Goal: Task Accomplishment & Management: Use online tool/utility

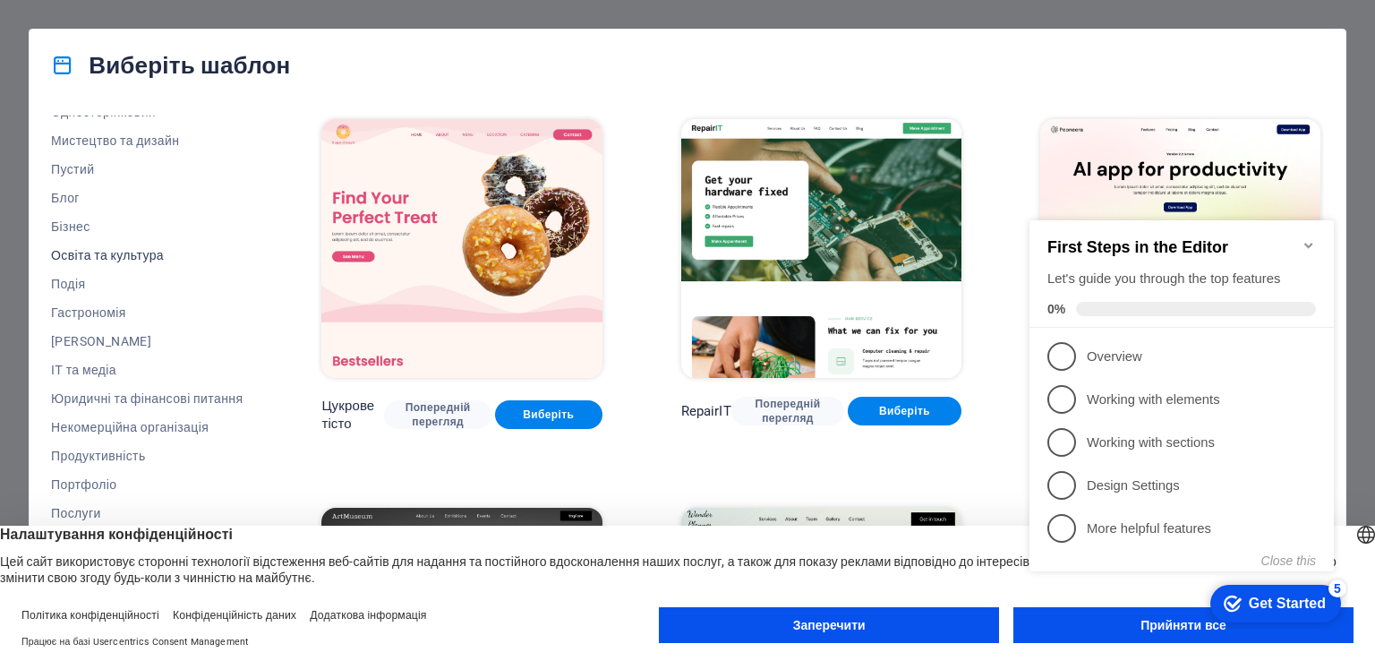
scroll to position [222, 0]
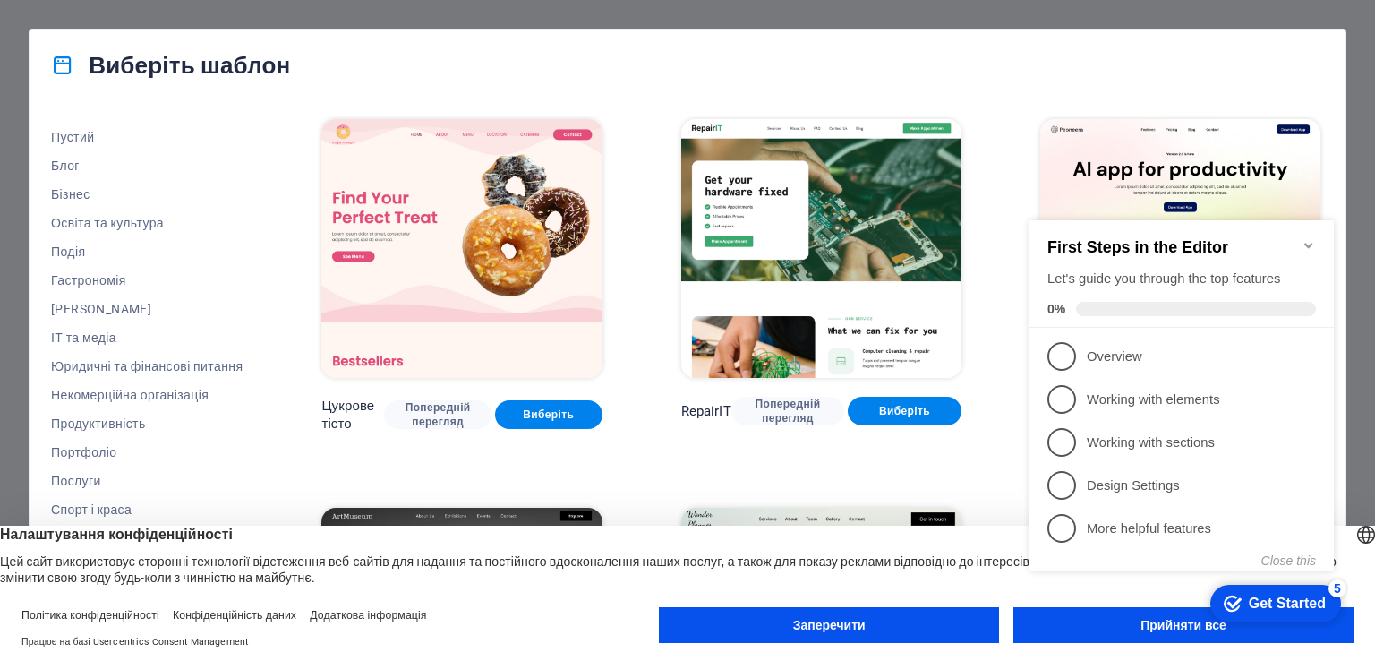
click at [1131, 628] on div "checkmark Get Started 5 First Steps in the Editor Let's guide you through the t…" at bounding box center [1186, 411] width 326 height 436
click at [1082, 635] on button "Прийняти все" at bounding box center [1184, 625] width 340 height 36
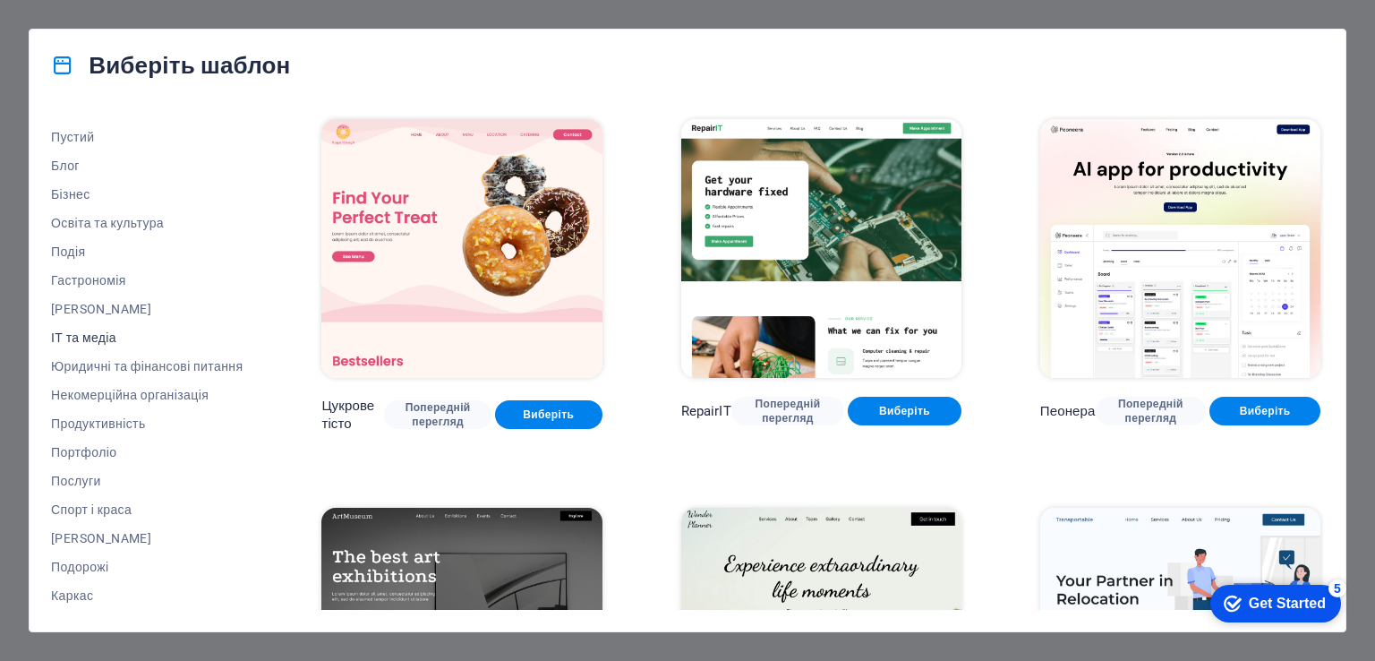
click at [106, 340] on font "ІТ та медіа" at bounding box center [83, 337] width 65 height 14
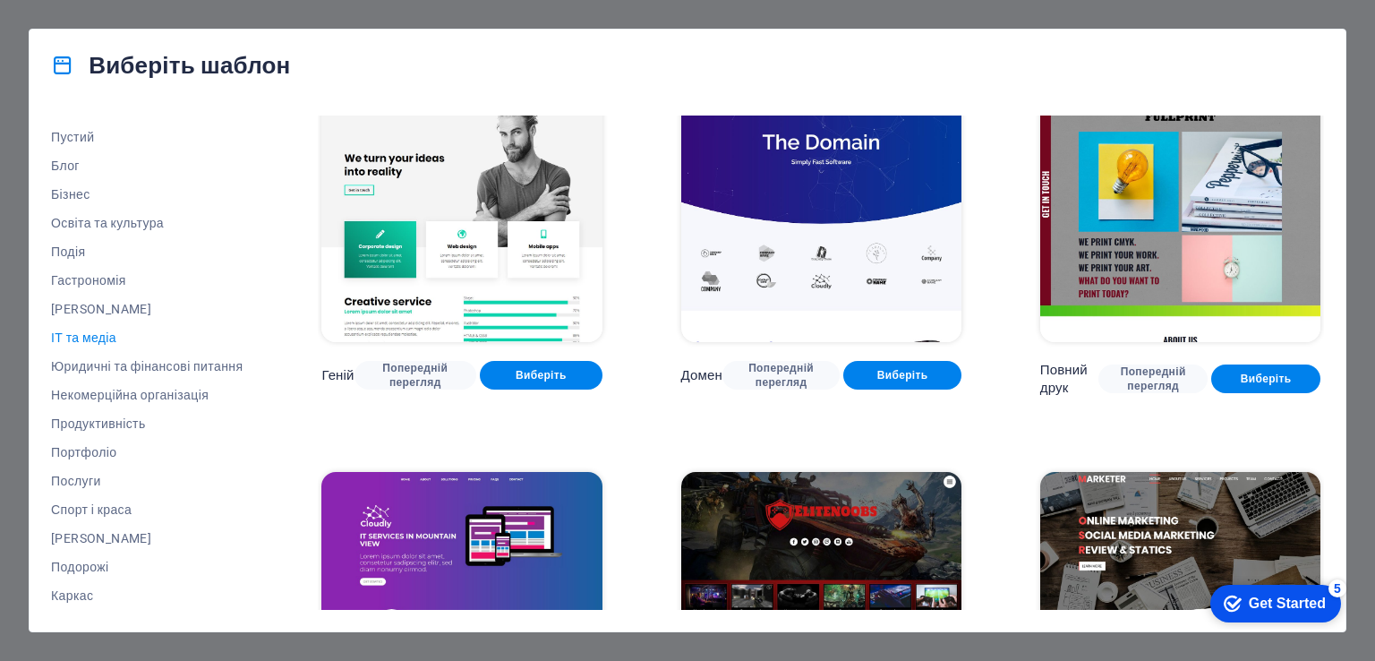
scroll to position [706, 0]
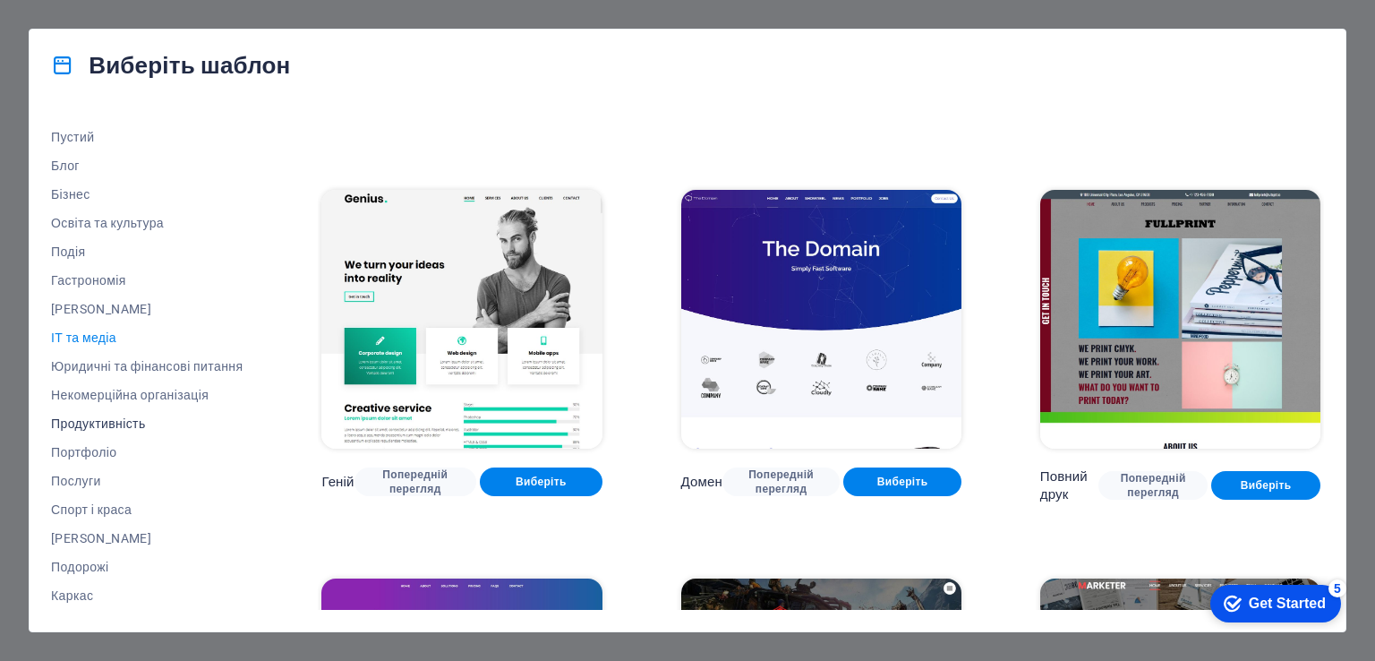
click at [113, 427] on font "Продуктивність" at bounding box center [98, 423] width 95 height 14
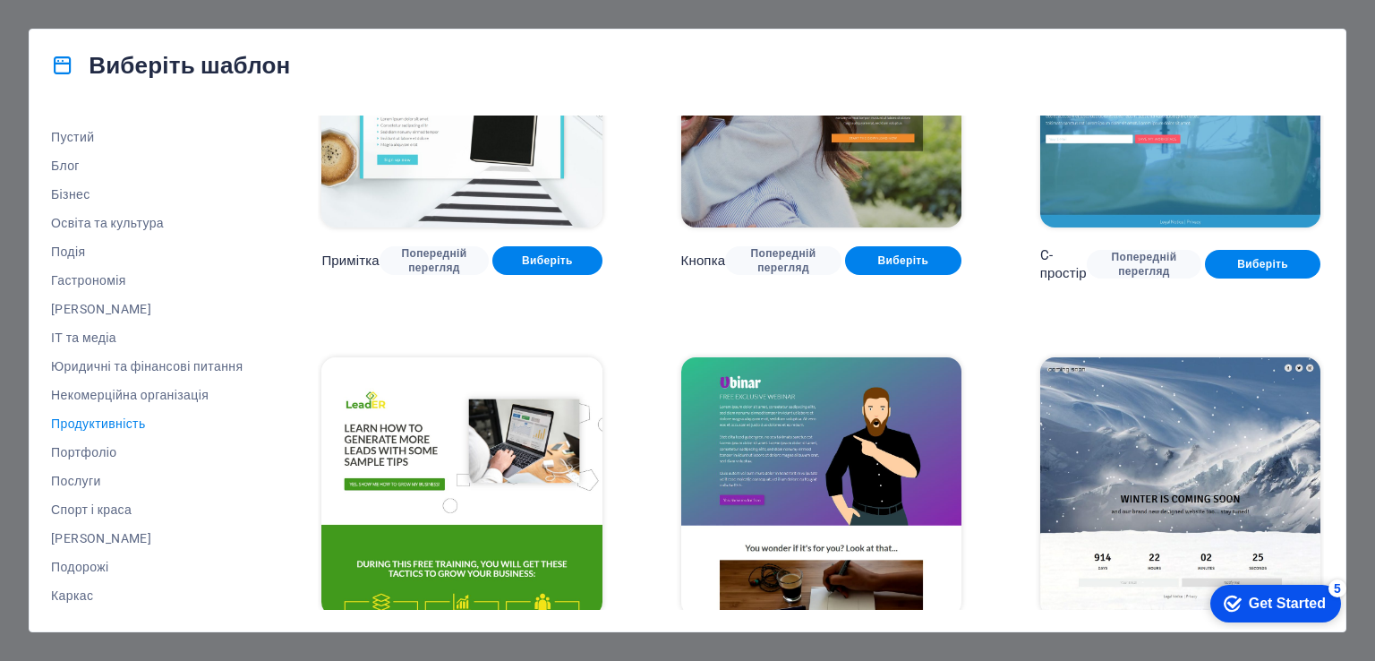
scroll to position [1332, 0]
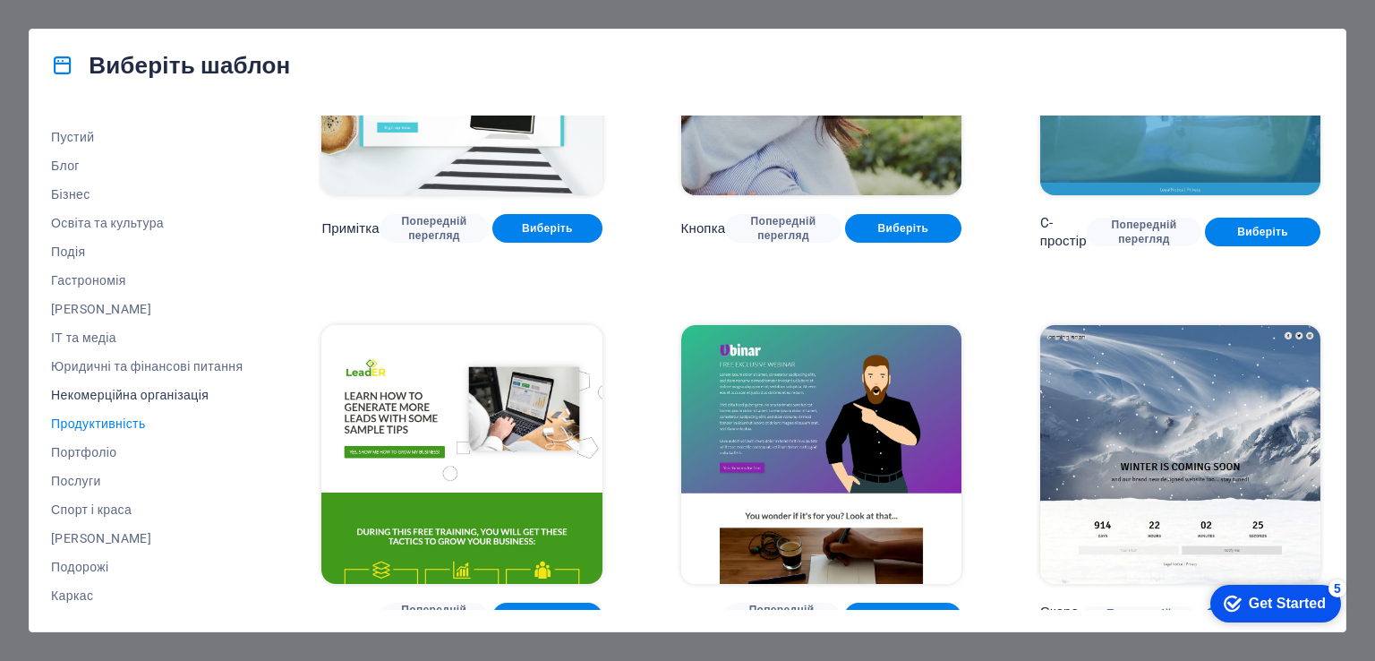
click at [93, 391] on font "Некомерційна організація" at bounding box center [130, 395] width 158 height 14
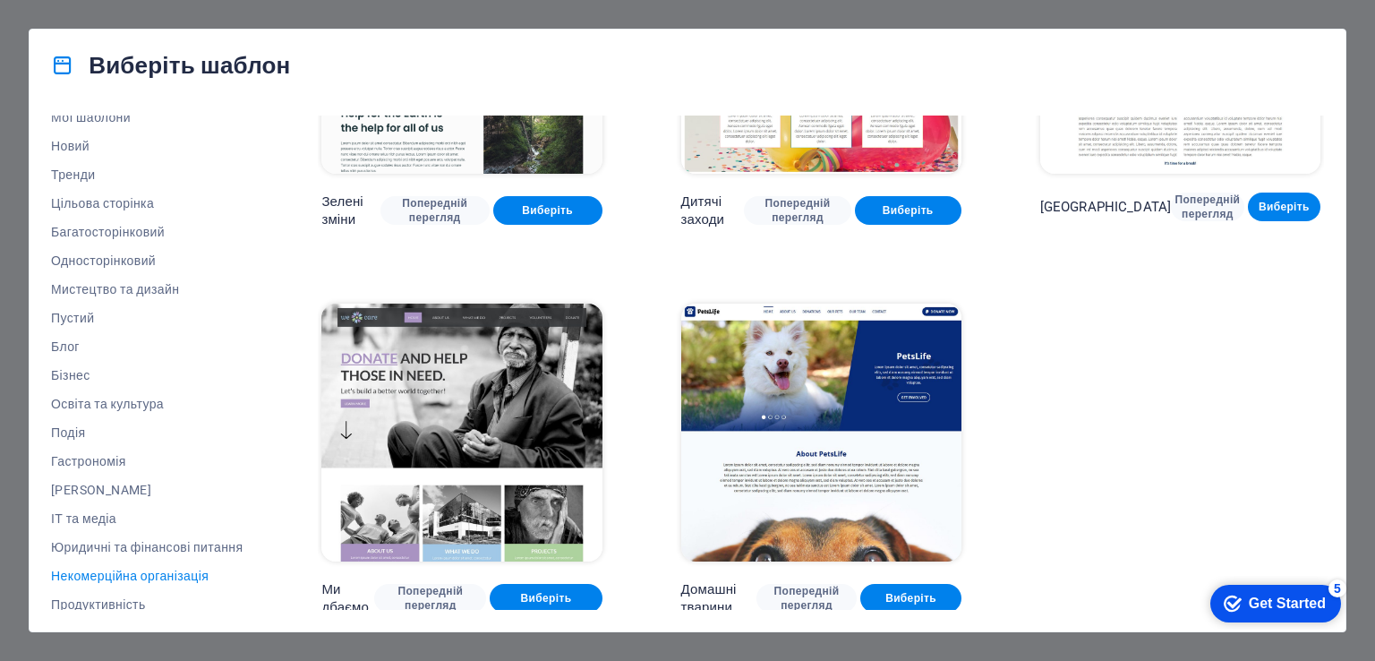
scroll to position [0, 0]
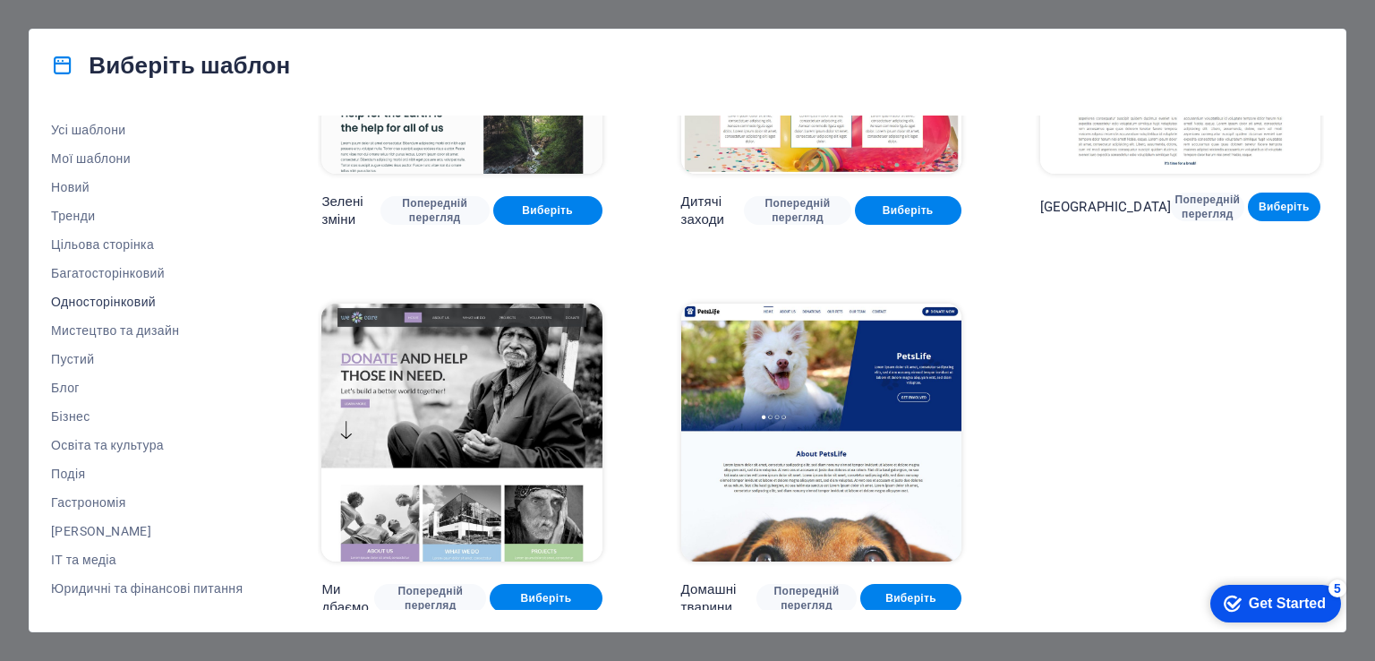
click at [106, 308] on font "Односторінковий" at bounding box center [103, 302] width 105 height 14
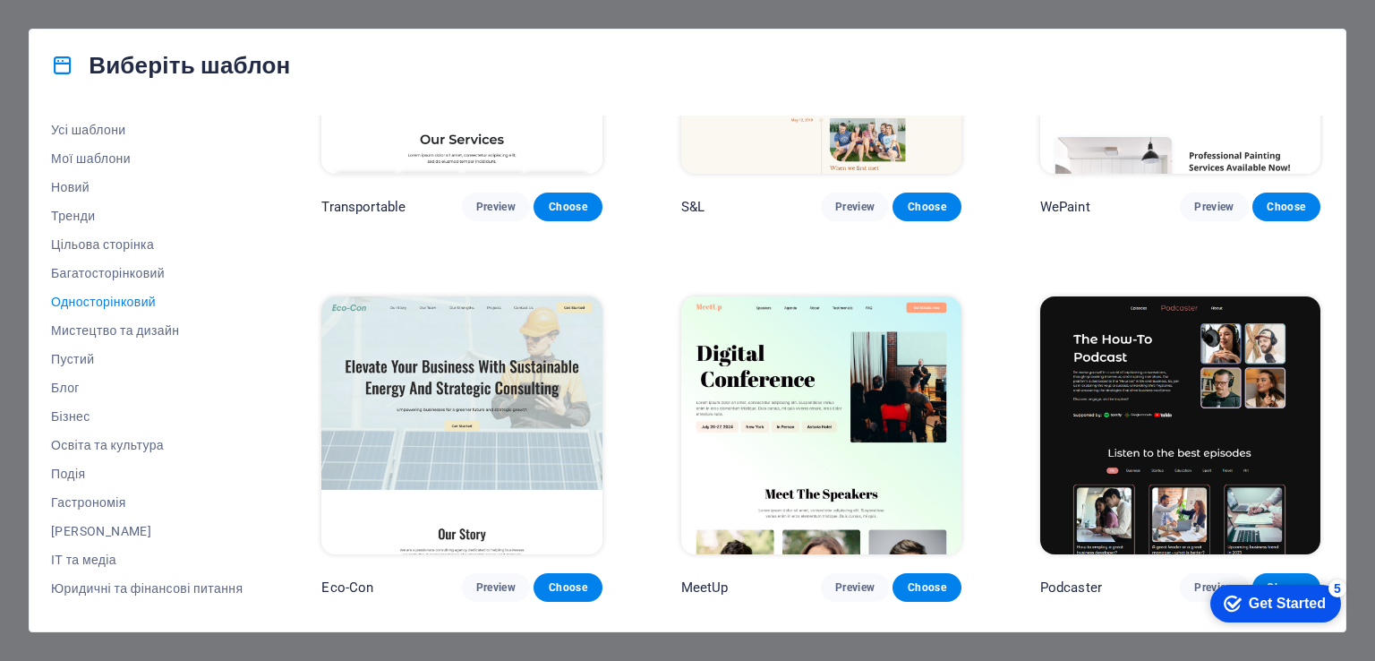
scroll to position [1332, 0]
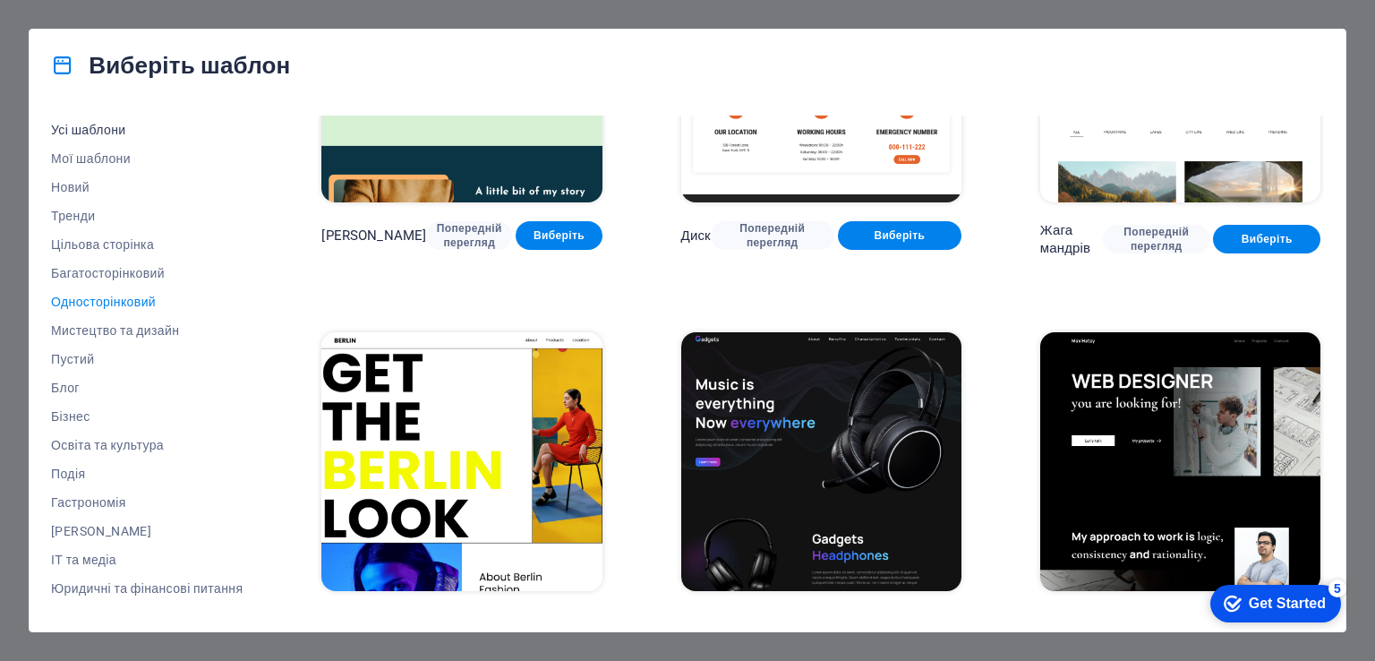
click at [79, 127] on font "Усі шаблони" at bounding box center [88, 130] width 75 height 14
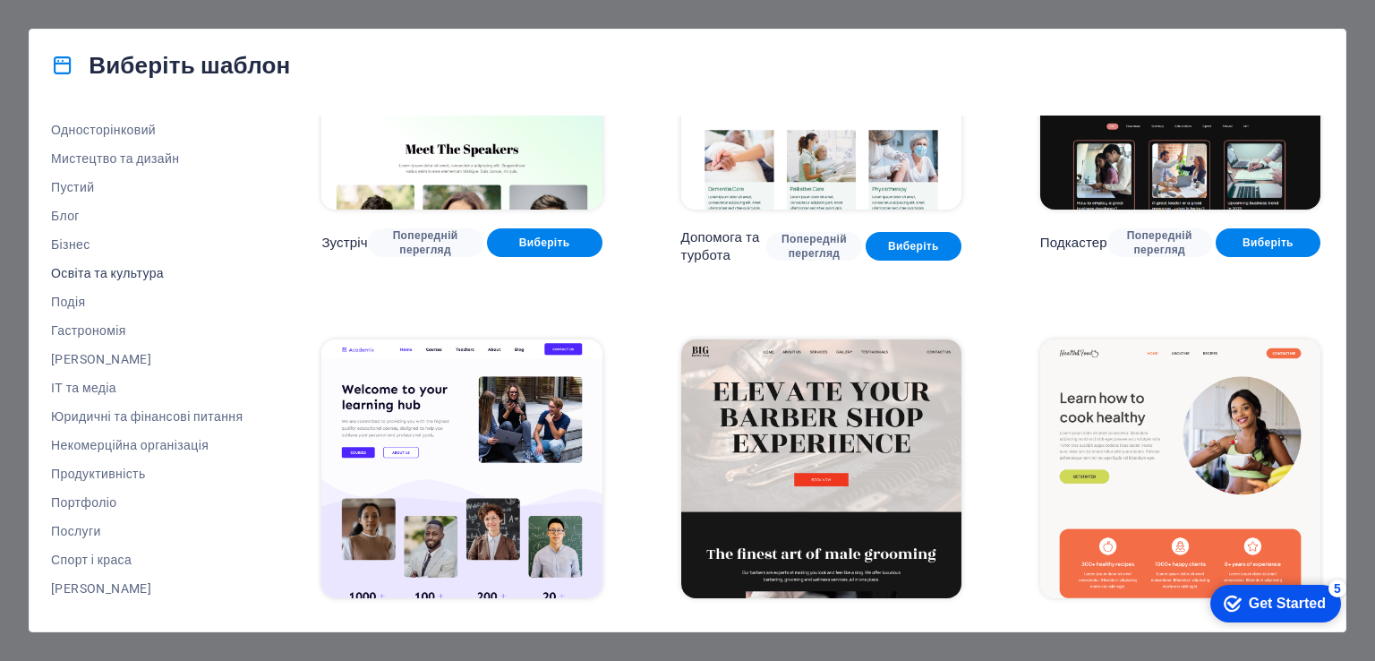
scroll to position [222, 0]
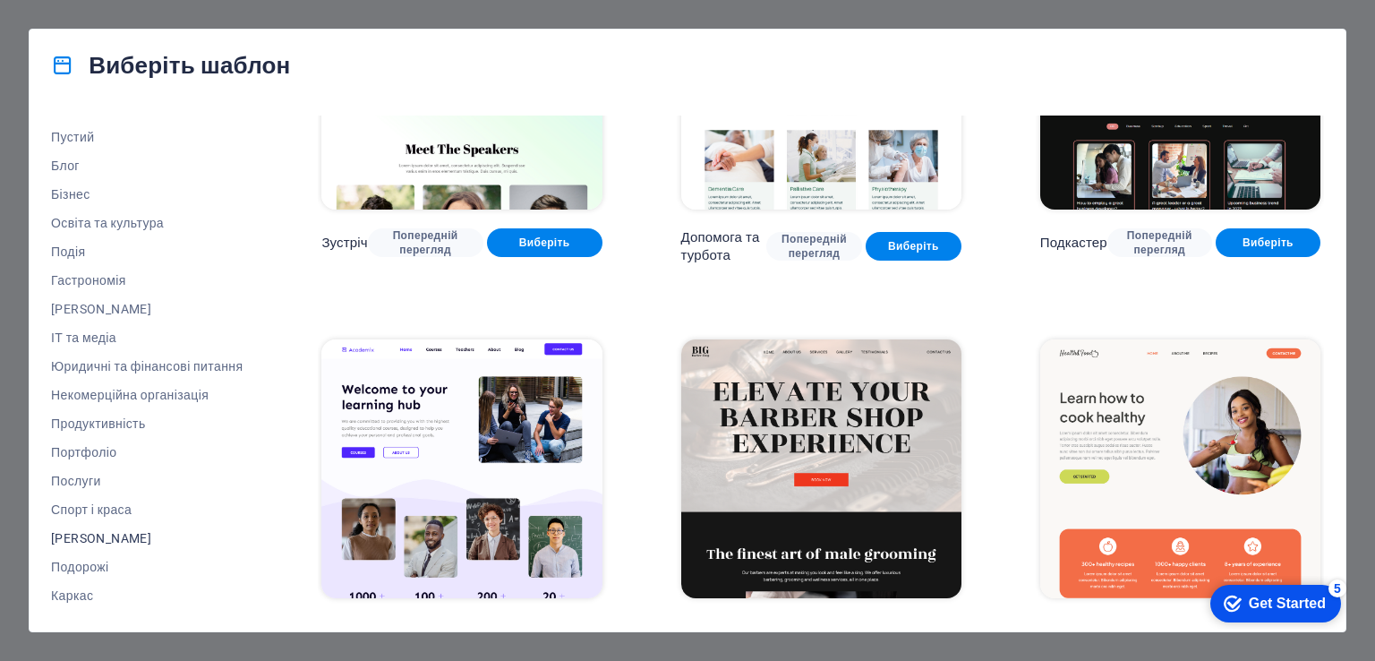
click at [78, 542] on font "[PERSON_NAME]" at bounding box center [101, 538] width 100 height 14
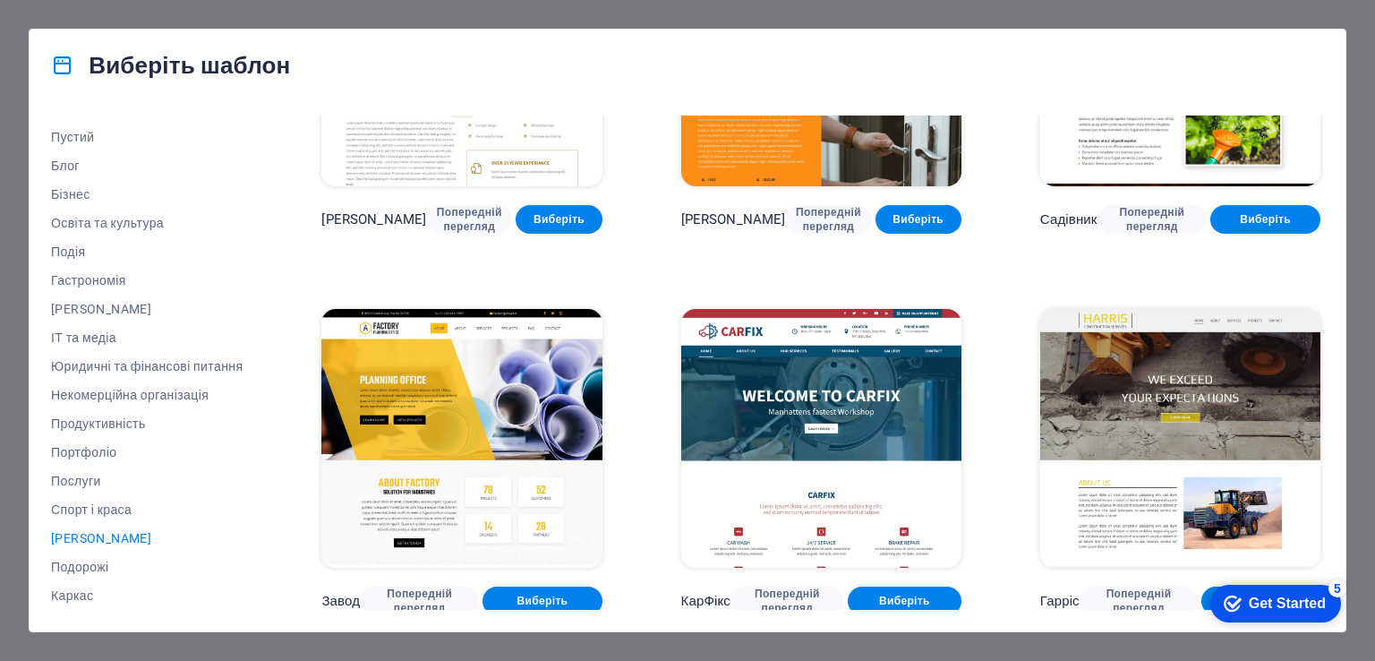
scroll to position [582, 0]
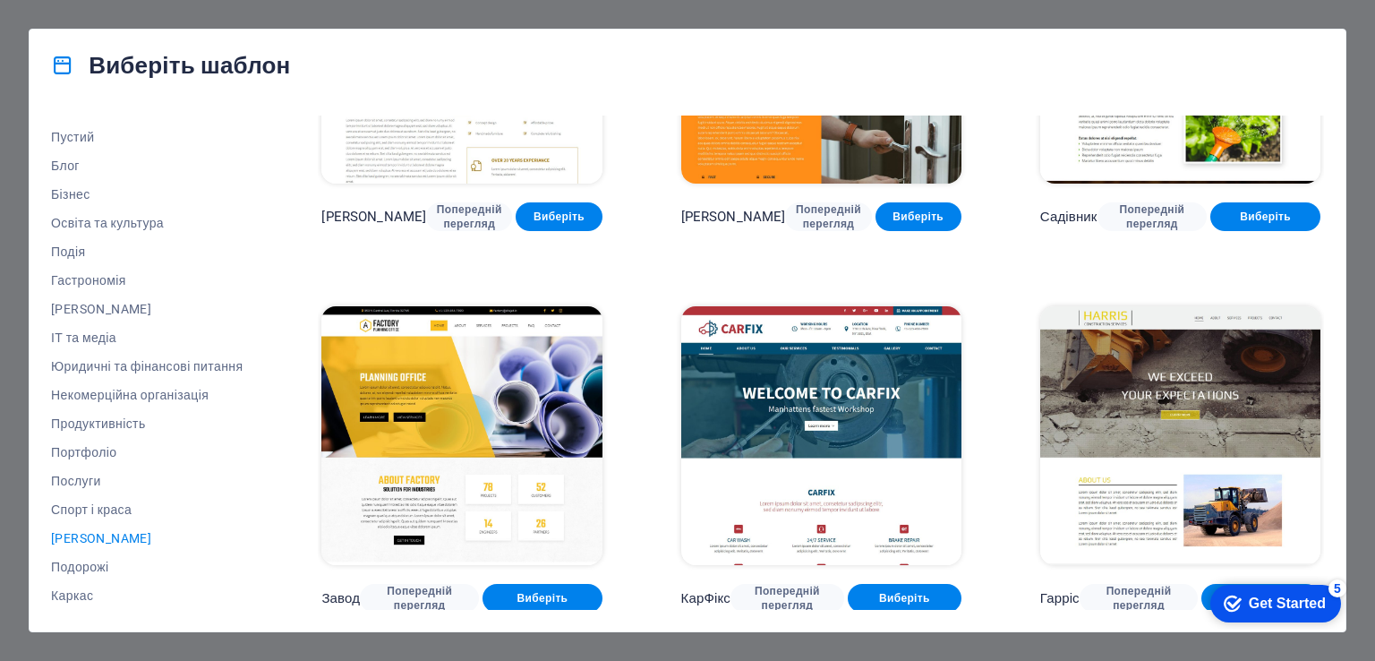
click at [1304, 605] on div "Get Started" at bounding box center [1287, 603] width 77 height 16
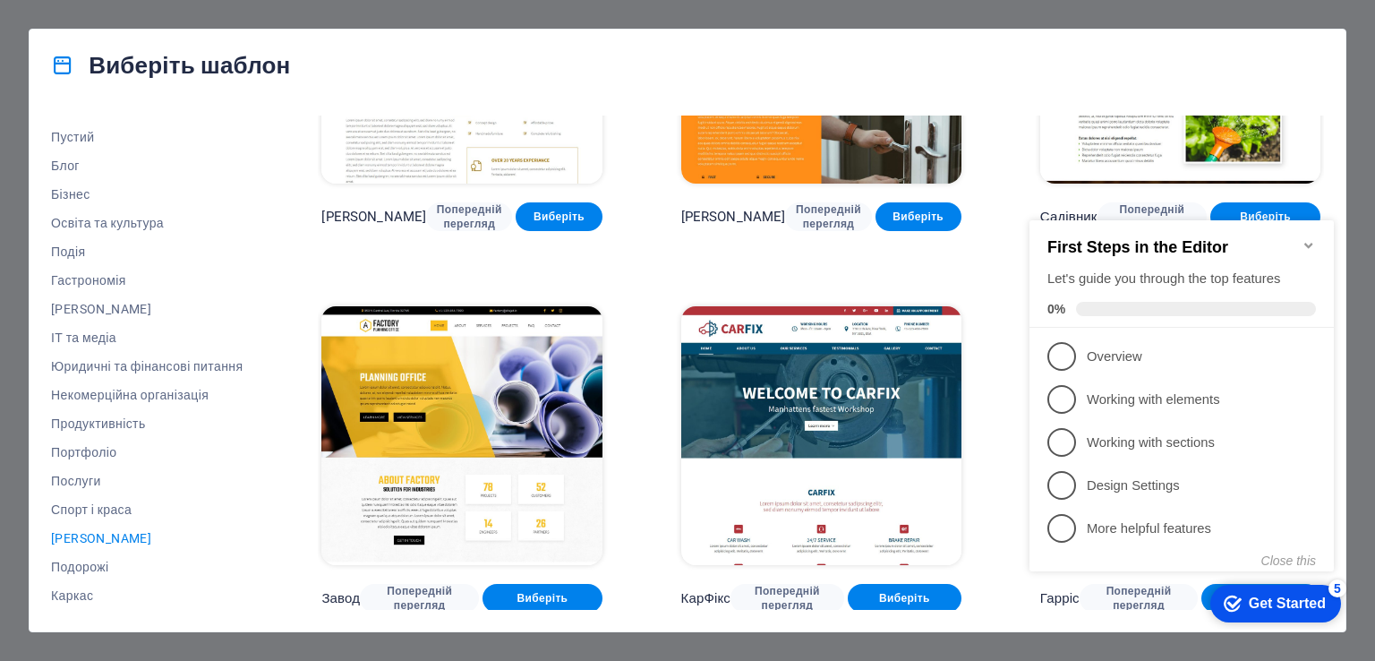
click at [1301, 605] on div "Get Started" at bounding box center [1287, 603] width 77 height 16
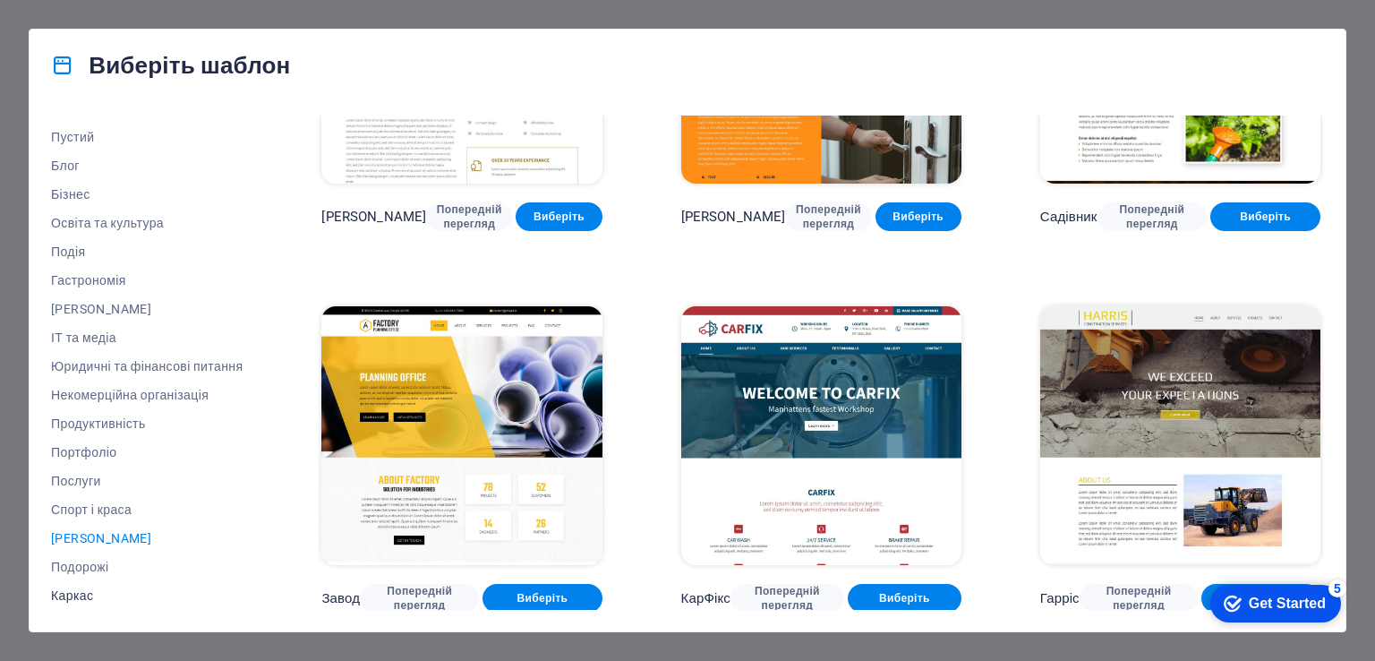
click at [72, 595] on font "Каркас" at bounding box center [72, 595] width 42 height 14
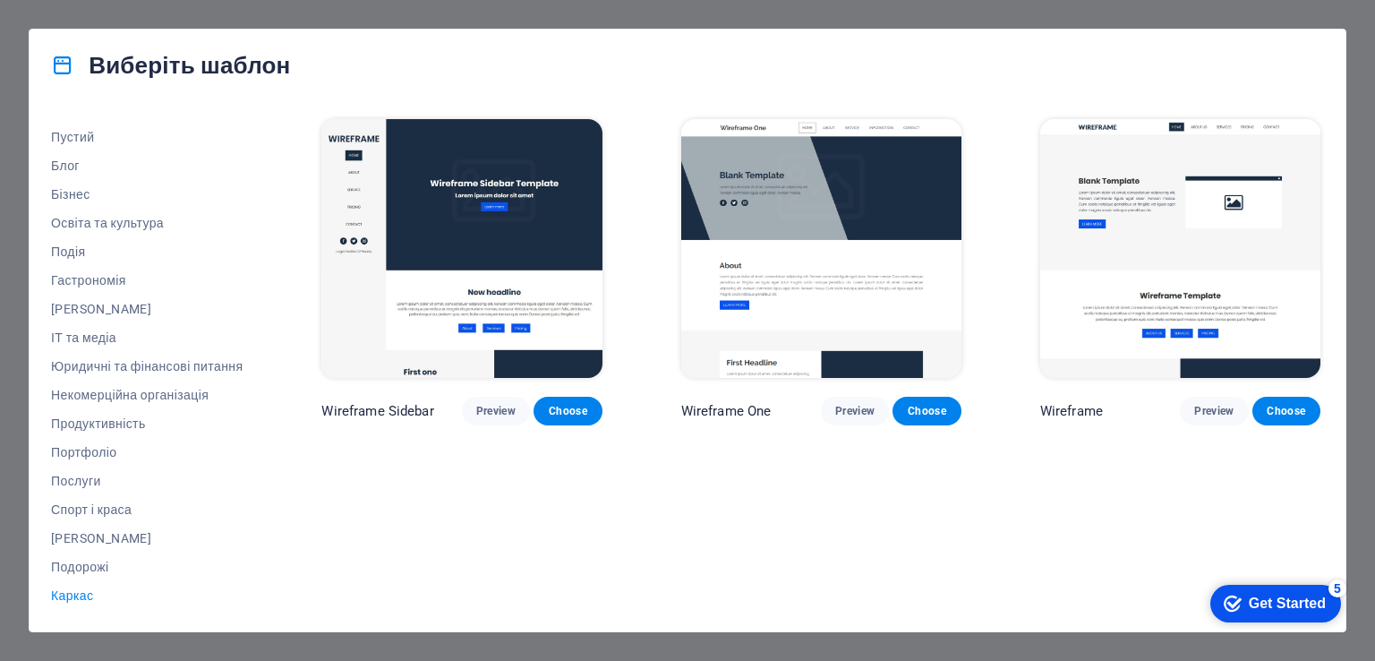
scroll to position [0, 0]
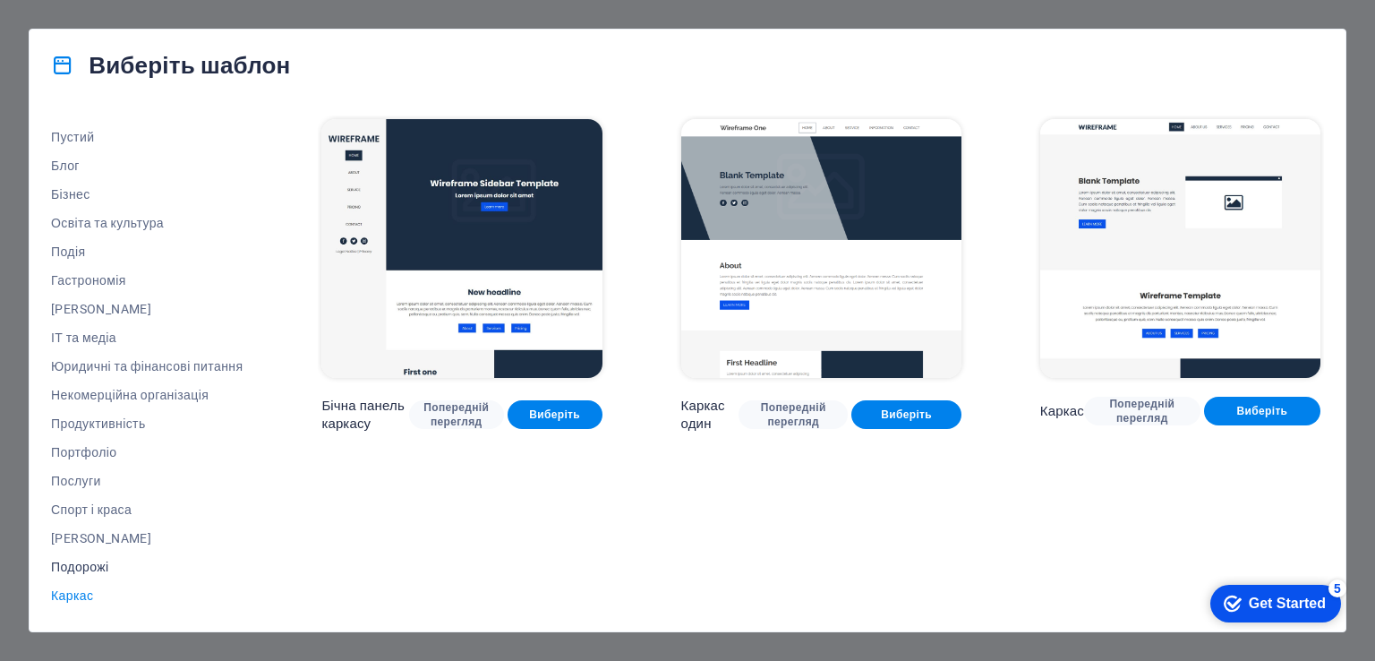
click at [68, 568] on font "Подорожі" at bounding box center [80, 567] width 58 height 14
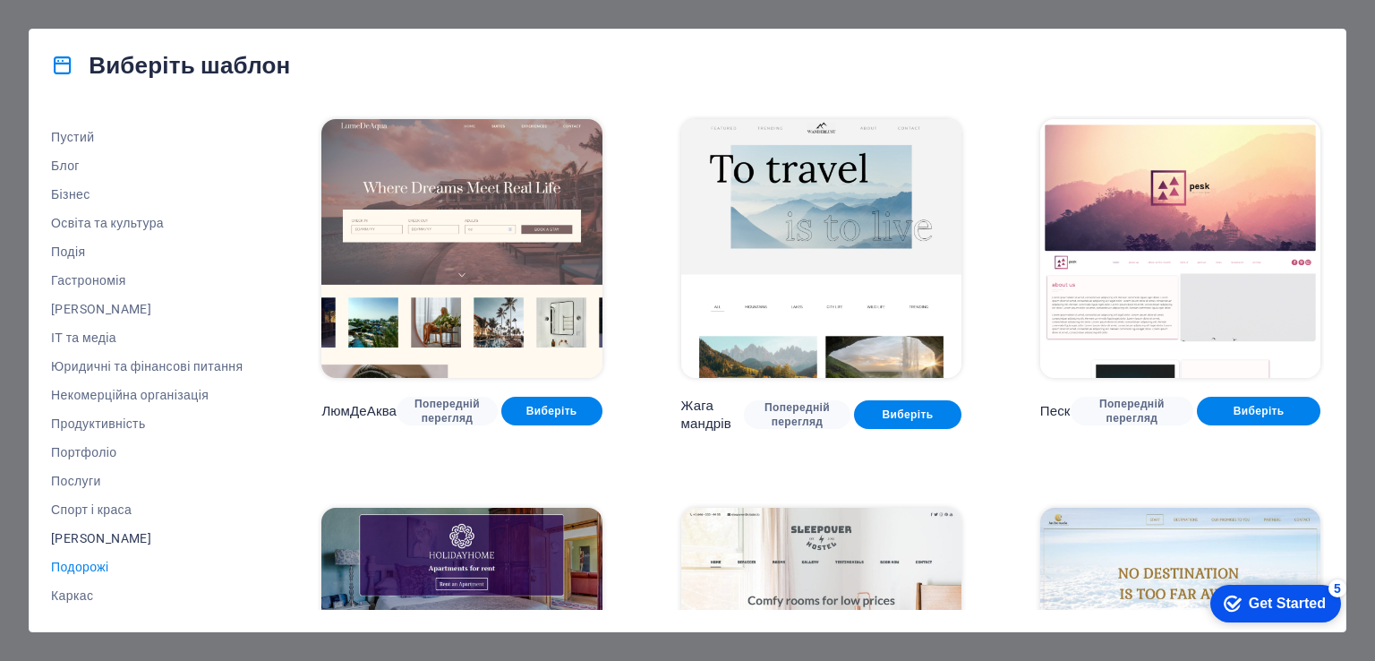
click at [73, 535] on font "[PERSON_NAME]" at bounding box center [101, 538] width 100 height 14
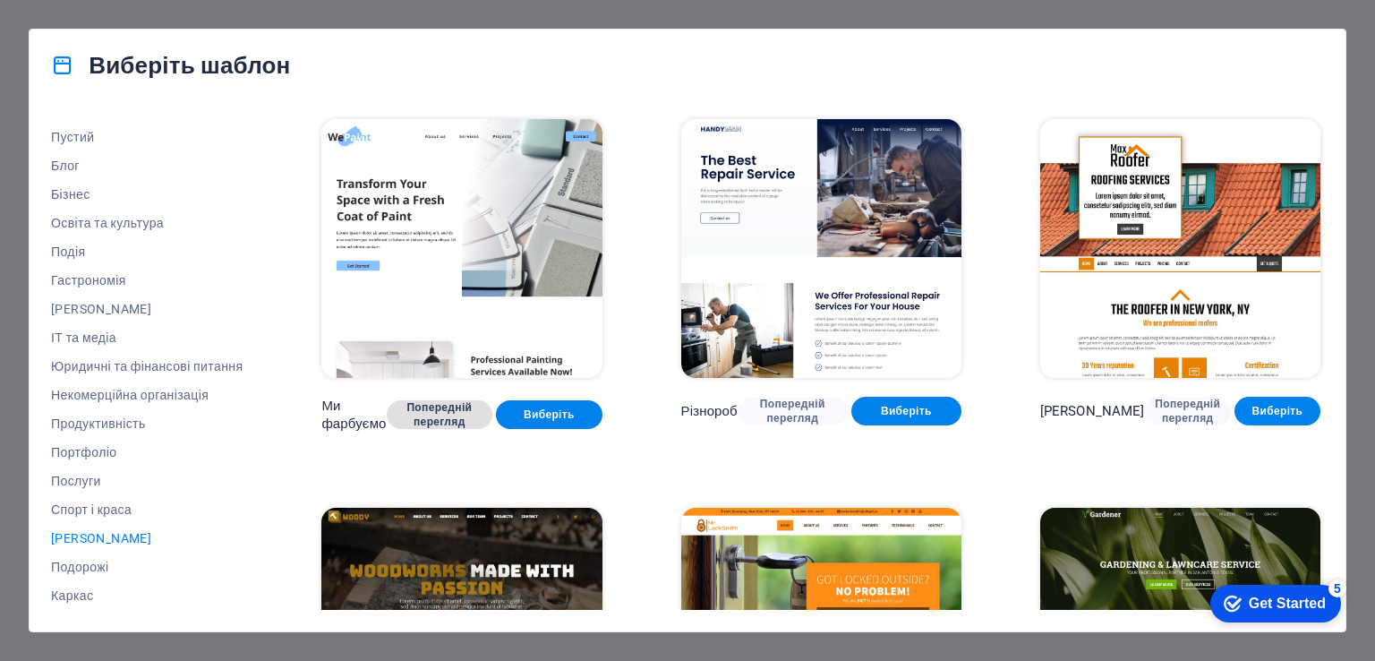
click at [441, 413] on font "Попередній перегляд" at bounding box center [439, 414] width 65 height 27
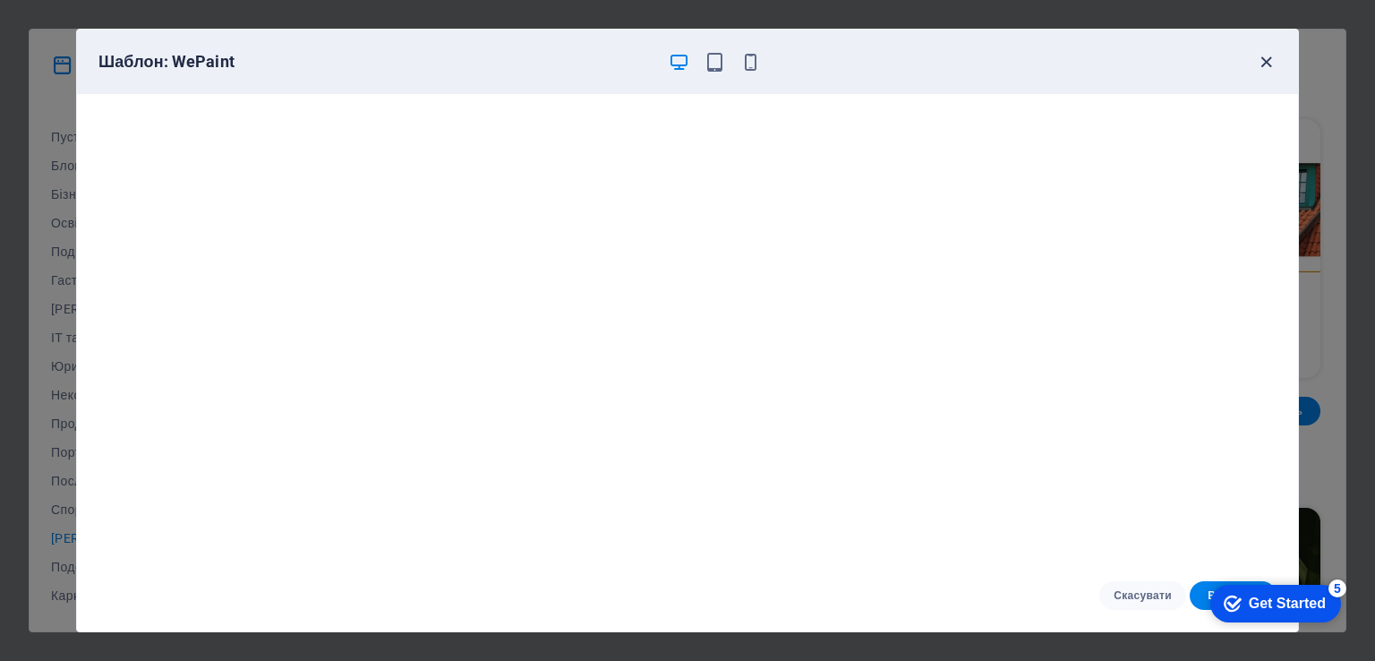
click at [1265, 52] on icon "button" at bounding box center [1266, 62] width 21 height 21
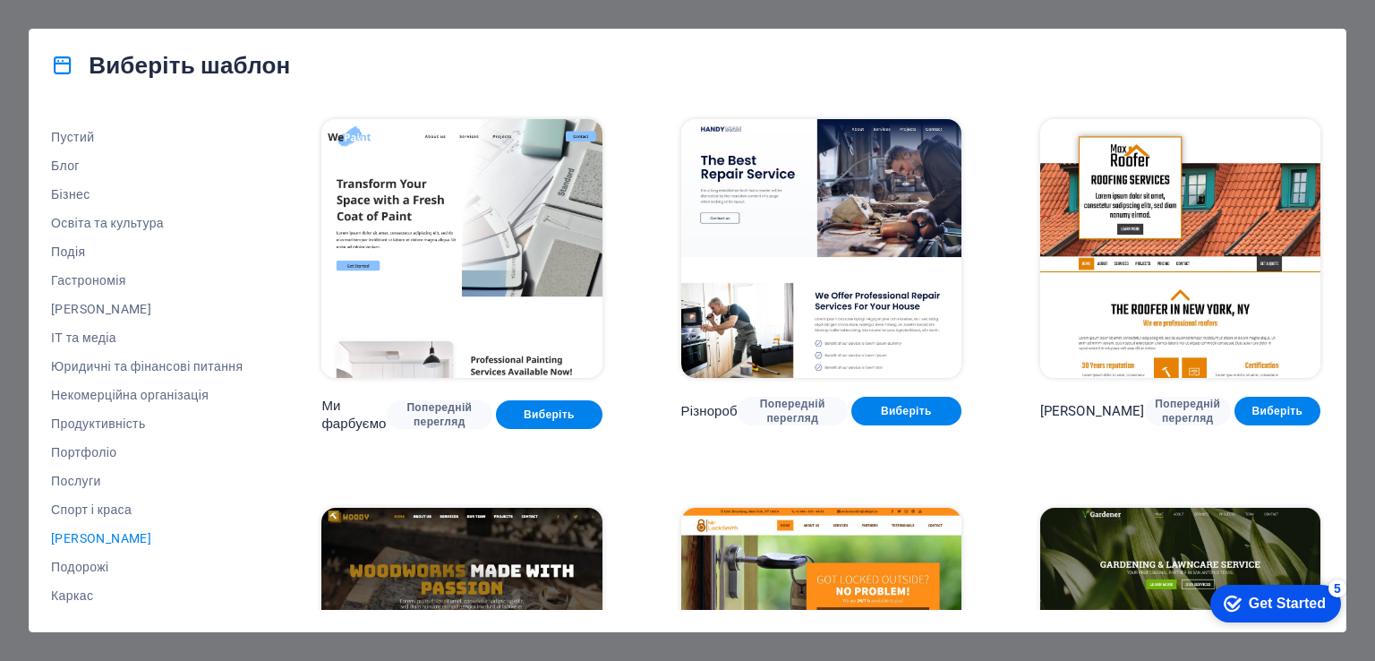
click at [313, 19] on div "Виберіть шаблон Усі шаблони Мої шаблони Новий Тренди Цільова сторінка Багатосто…" at bounding box center [687, 330] width 1375 height 661
